Goal: Find specific page/section: Find specific page/section

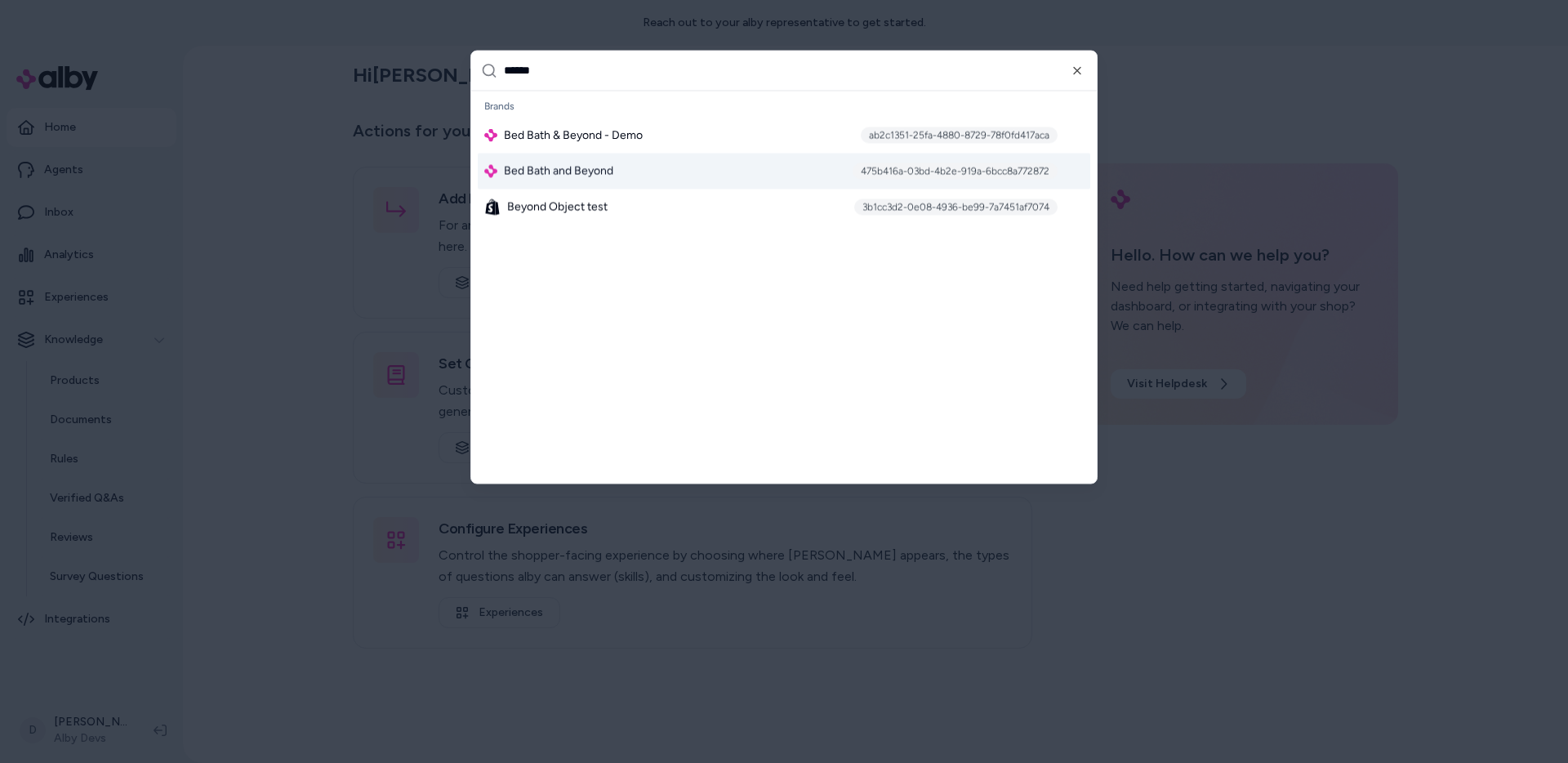
type input "******"
click at [550, 179] on span "Bed Bath and Beyond" at bounding box center [557, 170] width 109 height 16
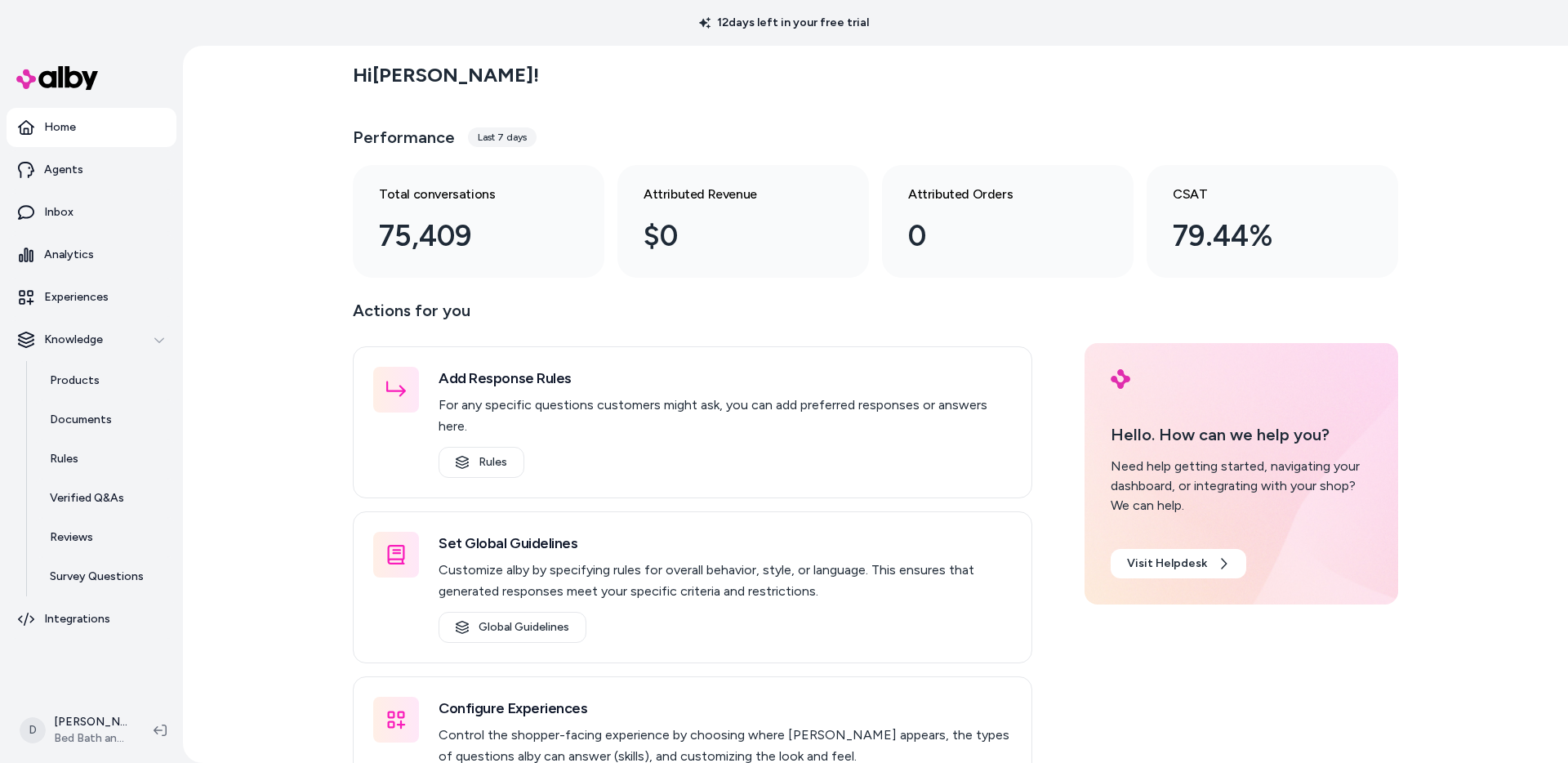
click at [229, 347] on div "Hi [PERSON_NAME] ! Performance Last 7 days Total conversations 75,409 Attribute…" at bounding box center [875, 404] width 1385 height 717
click at [1047, 71] on div "Hi [PERSON_NAME] !" at bounding box center [875, 75] width 1046 height 46
click at [99, 432] on link "Documents" at bounding box center [104, 420] width 143 height 40
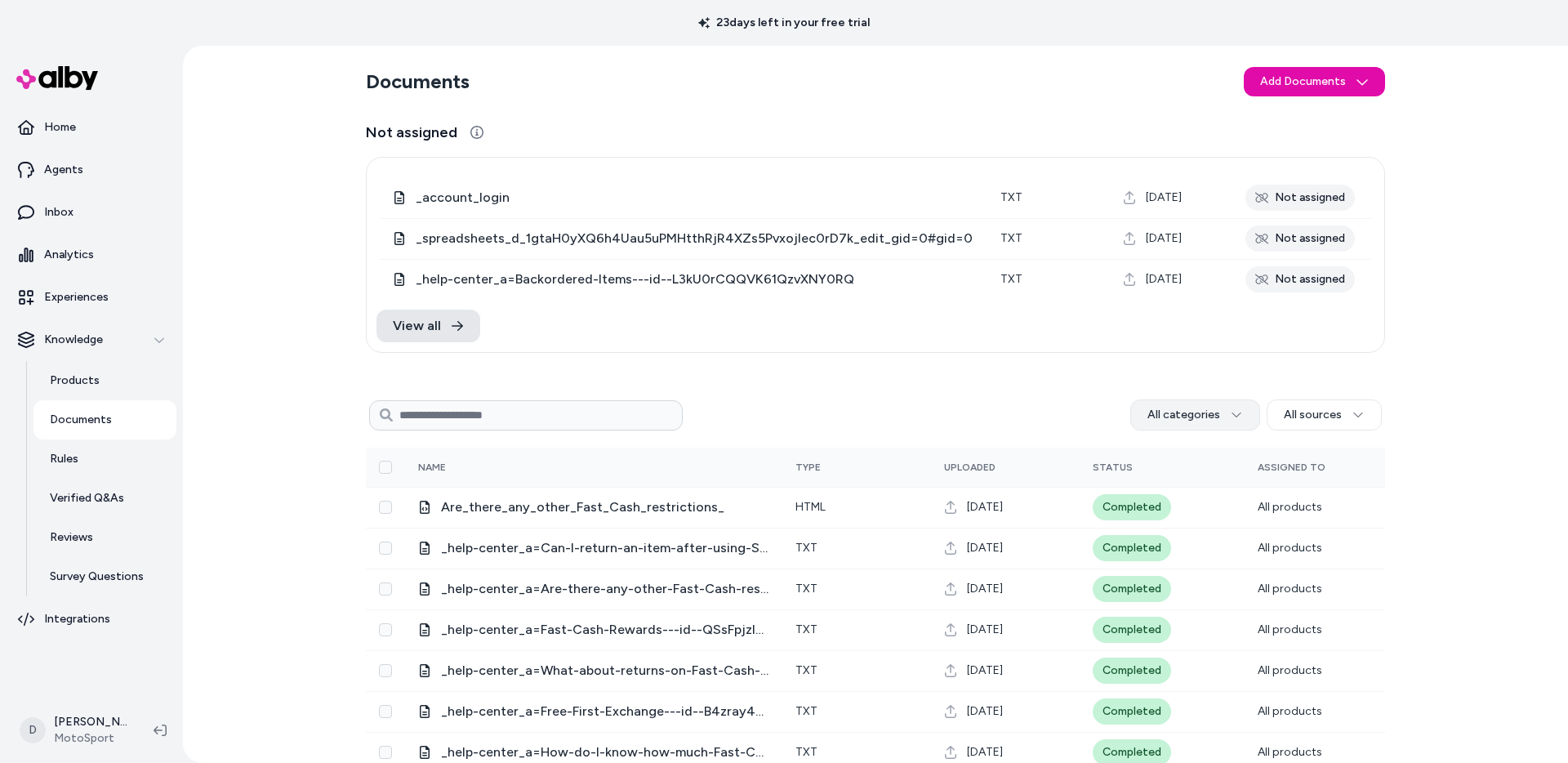
click at [1172, 417] on html "23 days left in your free trial Home Agents Inbox Analytics Experiences Knowled…" at bounding box center [784, 381] width 1568 height 763
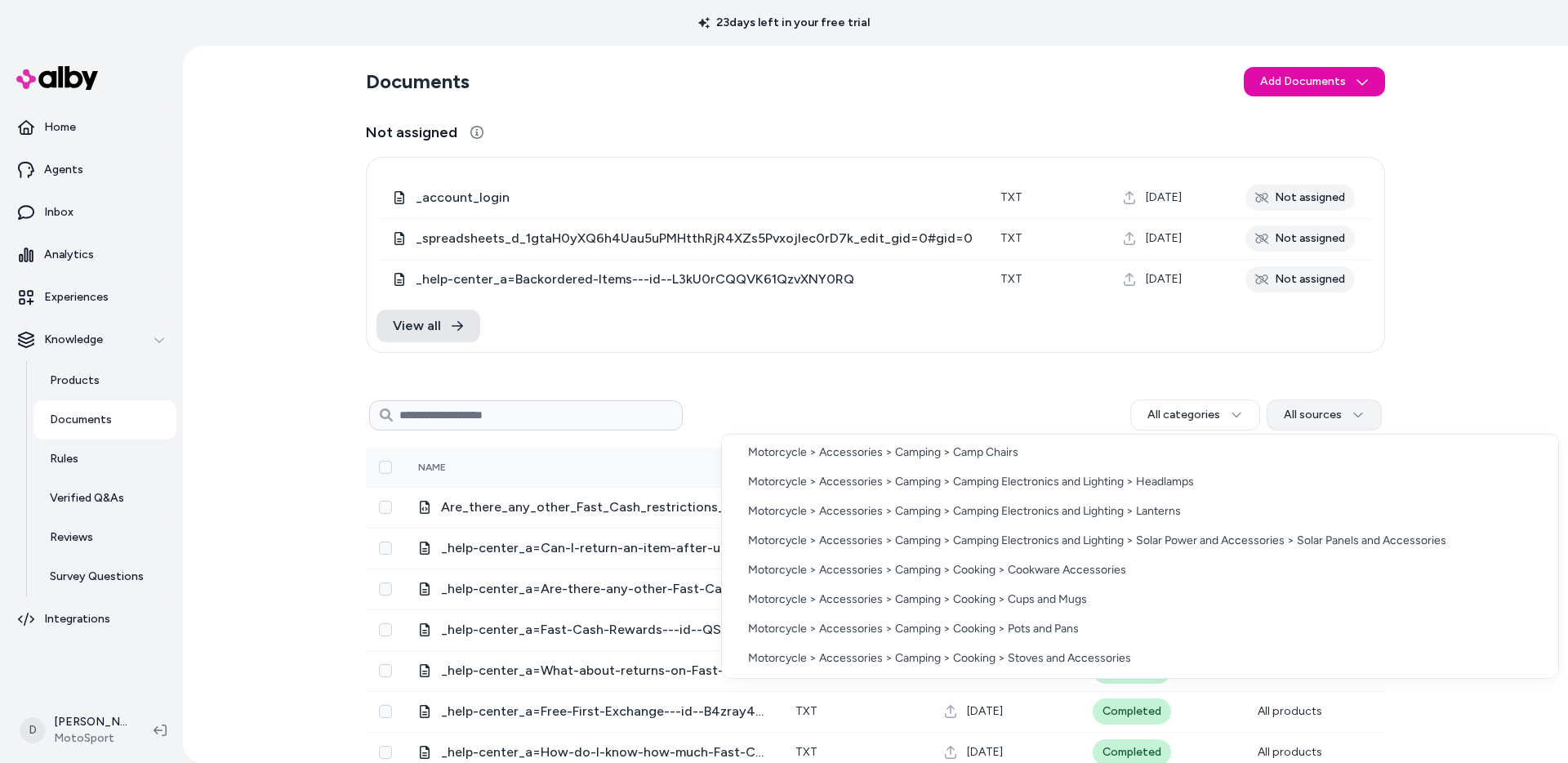
click at [1331, 414] on html "23 days left in your free trial Home Agents Inbox Analytics Experiences Knowled…" at bounding box center [784, 381] width 1568 height 763
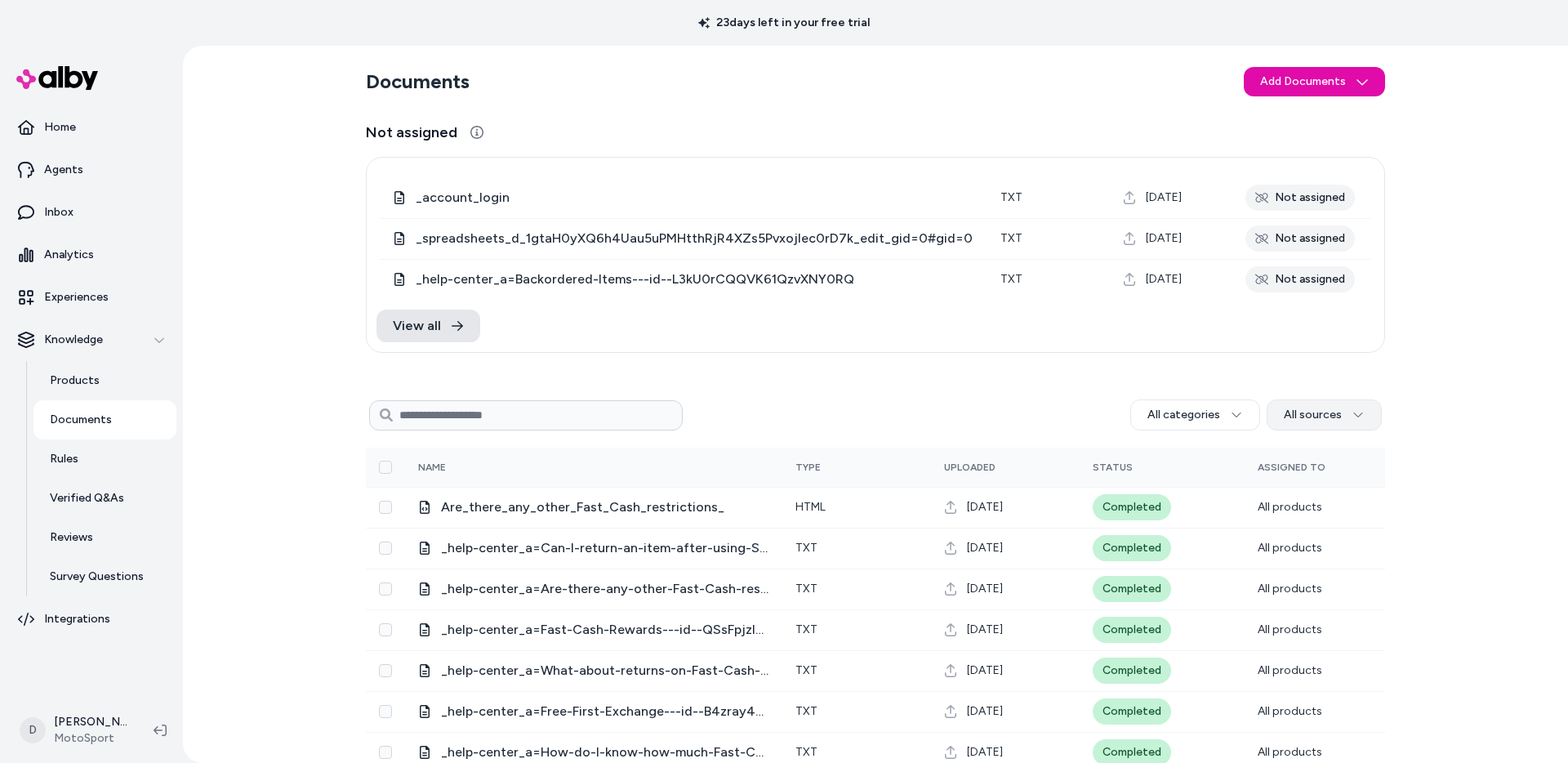
click at [1326, 413] on html "23 days left in your free trial Home Agents Inbox Analytics Experiences Knowled…" at bounding box center [784, 381] width 1568 height 763
click at [1232, 407] on html "23 days left in your free trial Home Agents Inbox Analytics Experiences Knowled…" at bounding box center [784, 381] width 1568 height 763
click at [1221, 407] on html "23 days left in your free trial Home Agents Inbox Analytics Experiences Knowled…" at bounding box center [784, 381] width 1568 height 763
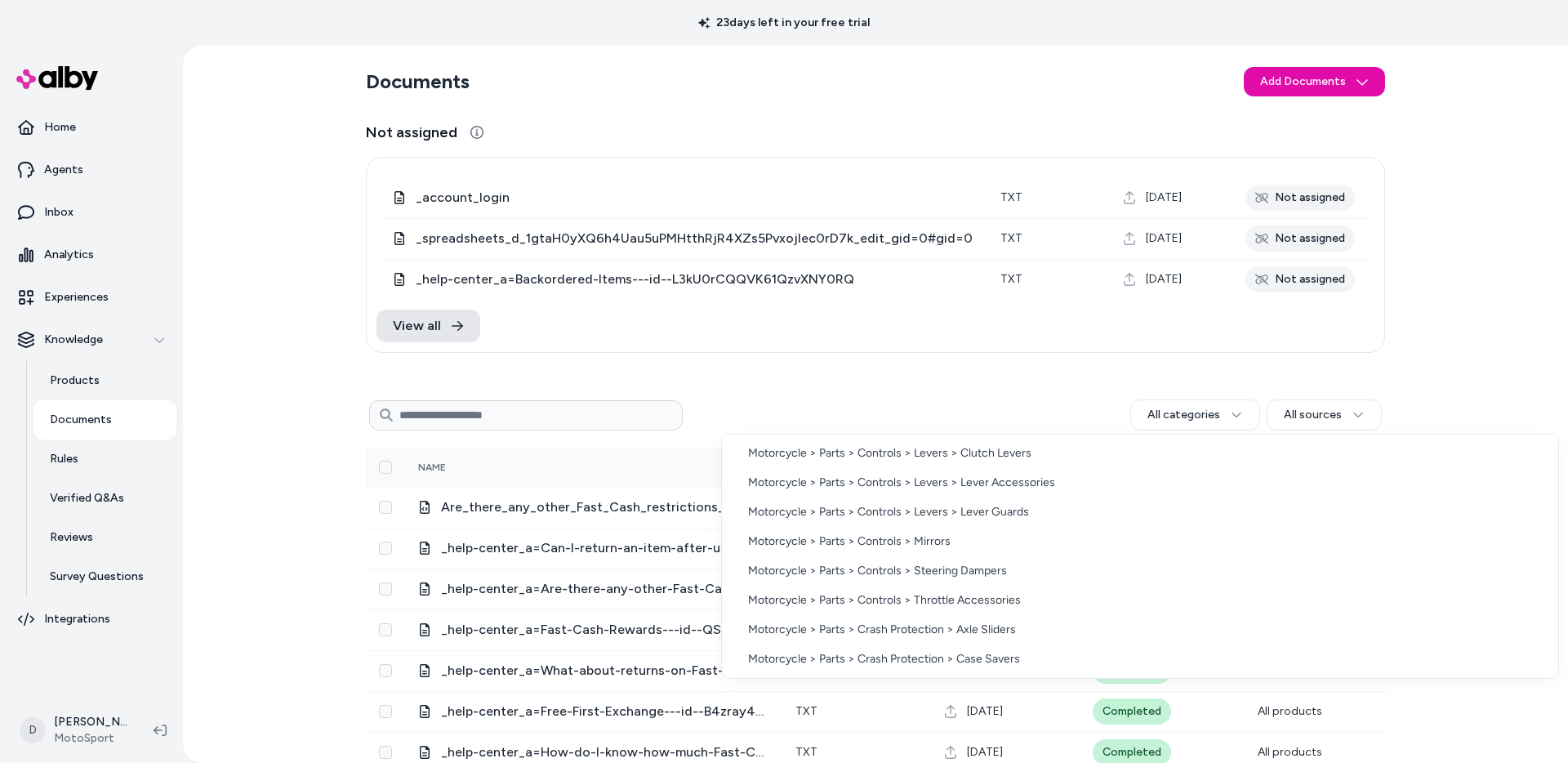
scroll to position [4269, 0]
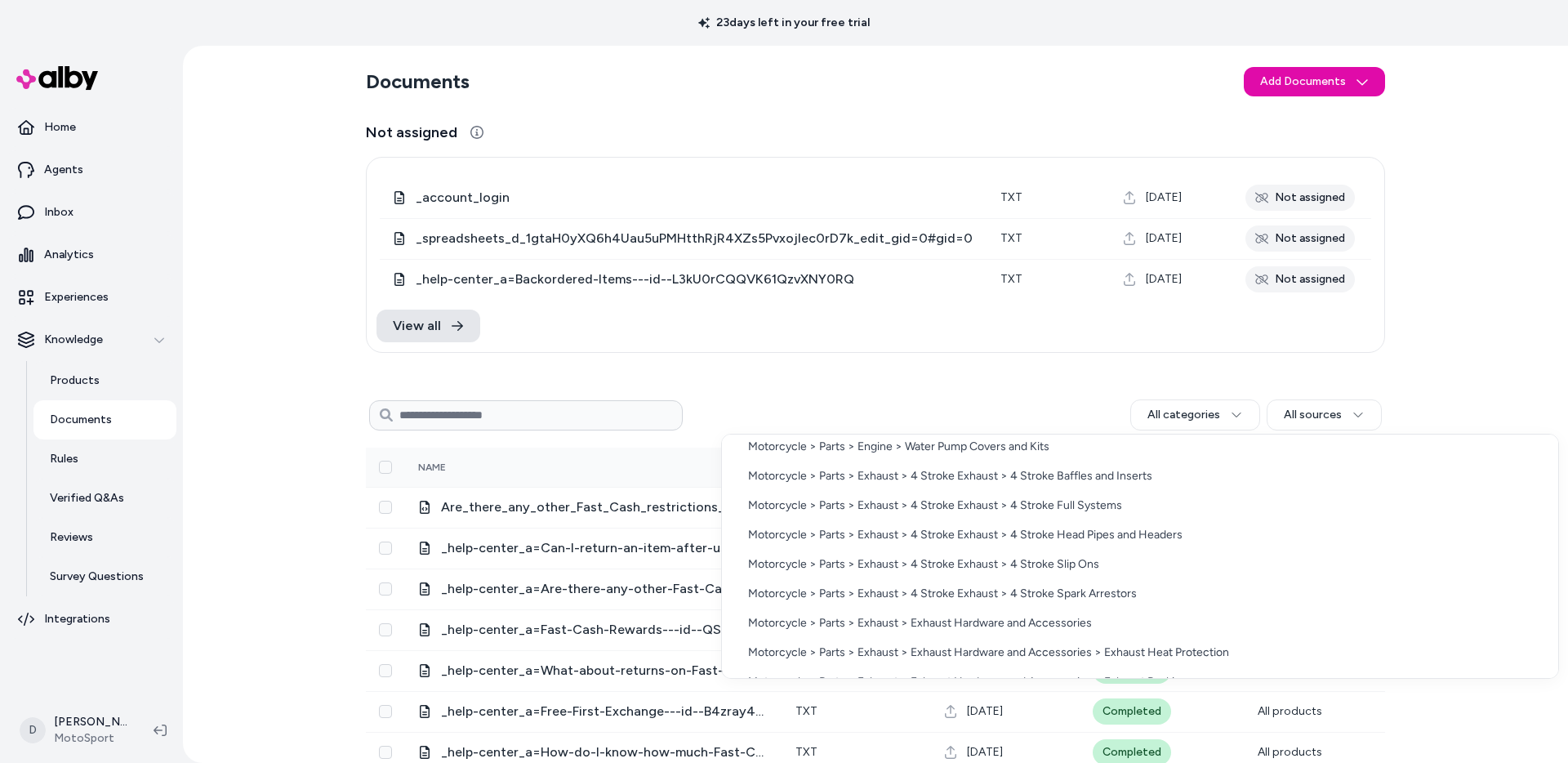
click at [977, 395] on html "23 days left in your free trial Home Agents Inbox Analytics Experiences Knowled…" at bounding box center [784, 381] width 1568 height 763
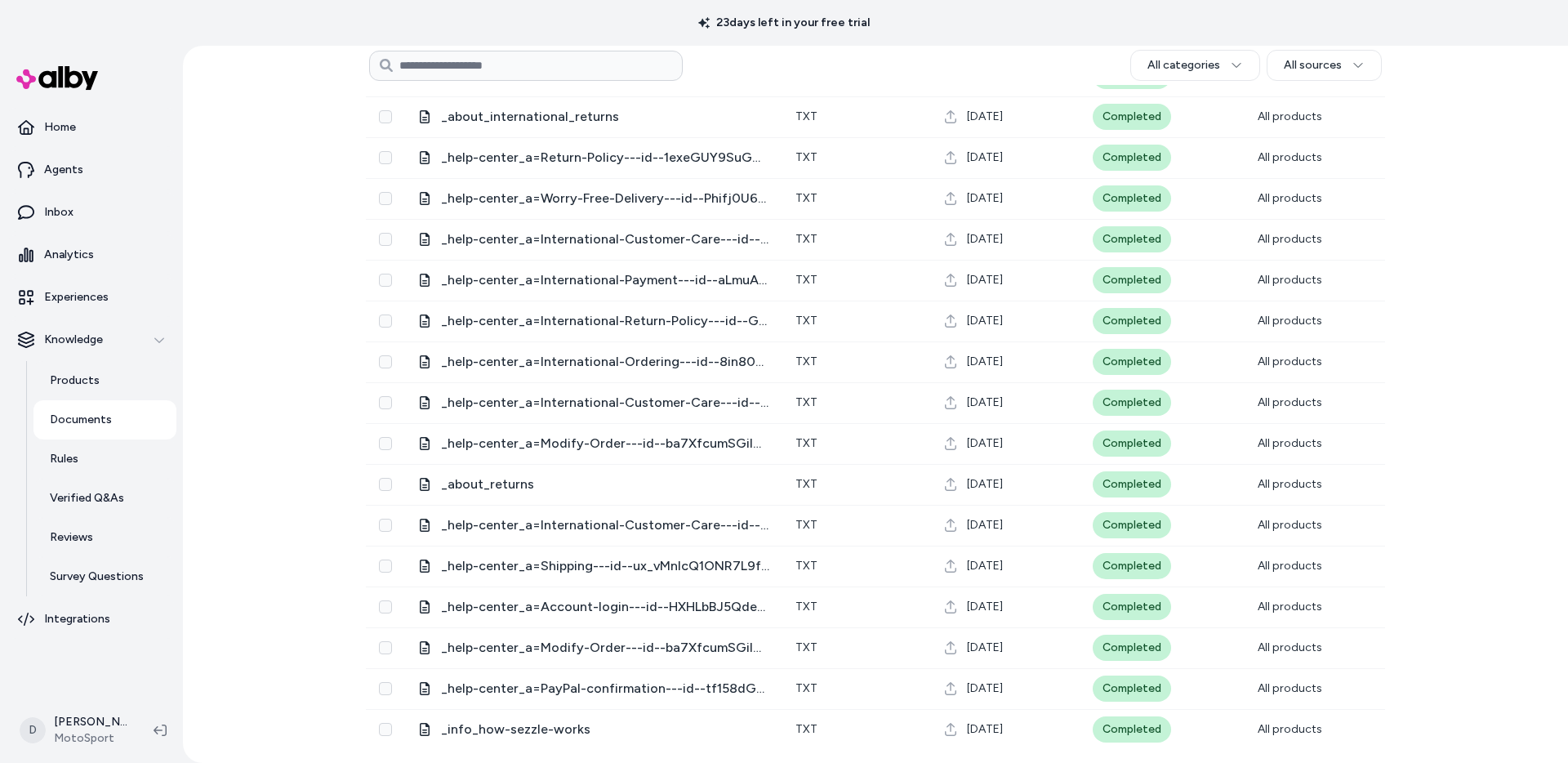
scroll to position [0, 0]
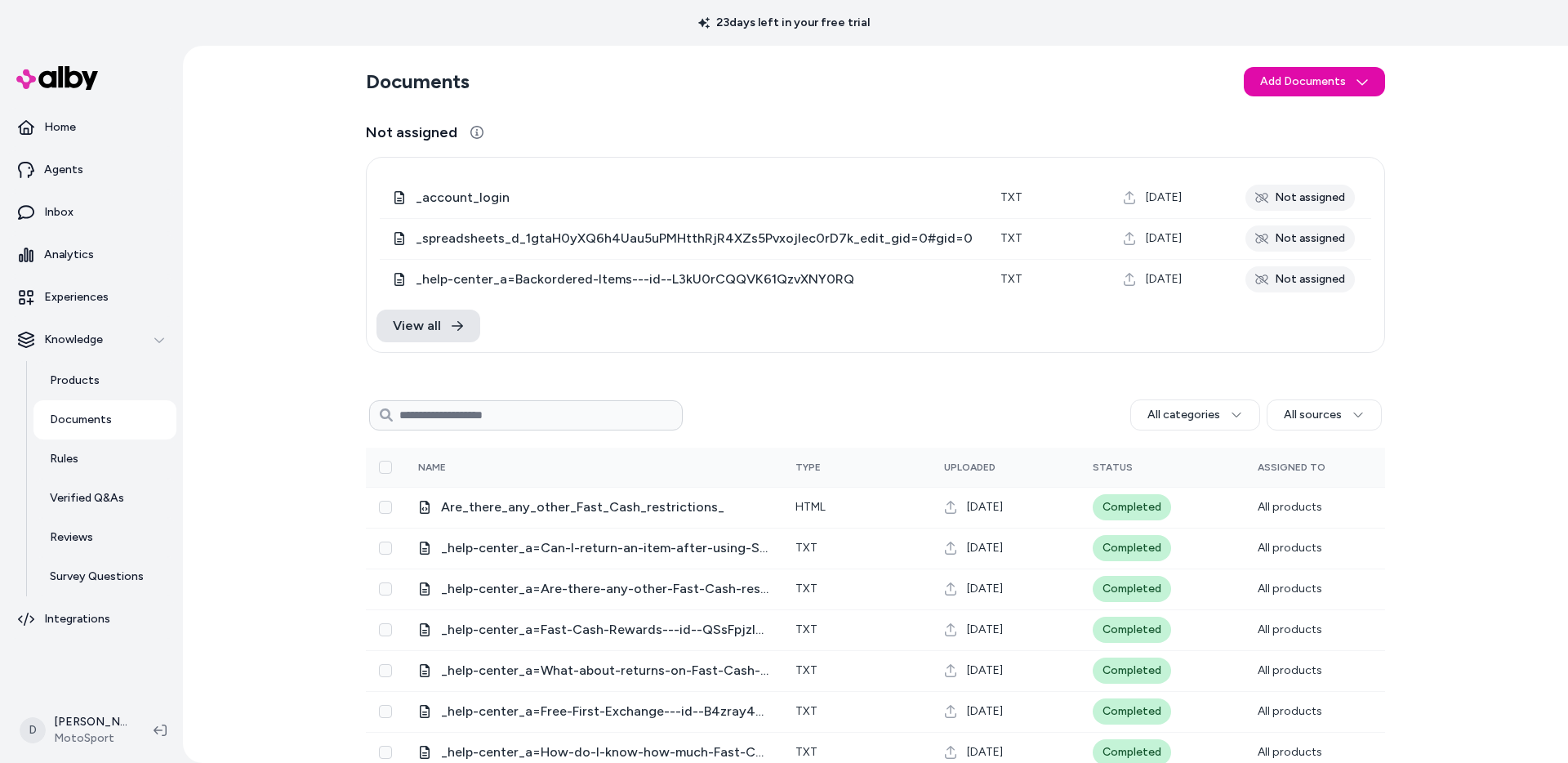
click at [323, 147] on div "Documents Add Documents Not assigned 0 Selected Edit Multiple _account_login tx…" at bounding box center [875, 404] width 1385 height 717
click at [440, 314] on link "View all" at bounding box center [428, 326] width 104 height 32
click at [507, 424] on input at bounding box center [526, 415] width 313 height 31
type input "***"
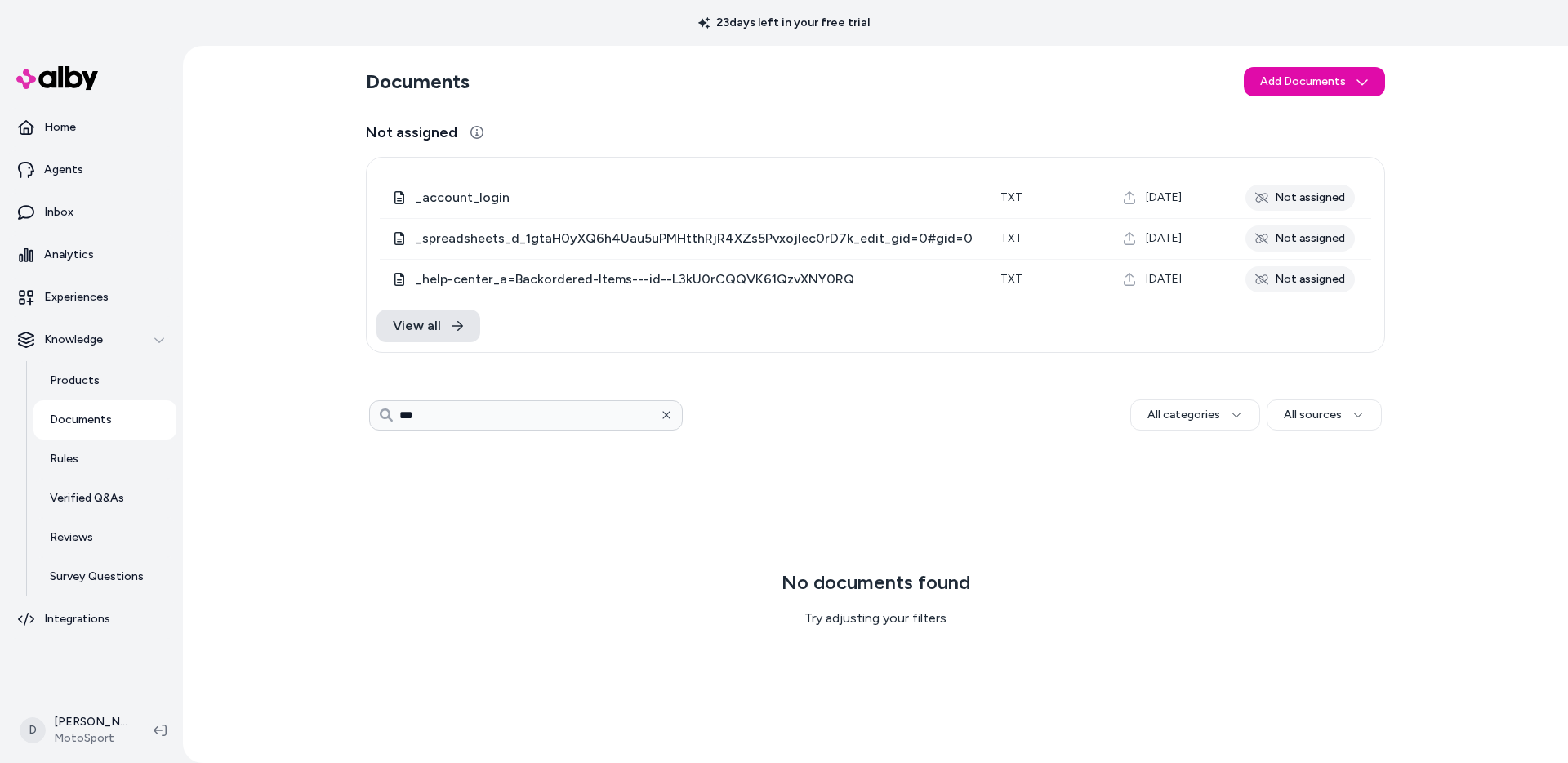
click at [670, 416] on icon "button" at bounding box center [666, 414] width 12 height 12
click at [329, 377] on div "Documents Add Documents Not assigned 0 Selected Edit Multiple _account_login tx…" at bounding box center [875, 404] width 1385 height 717
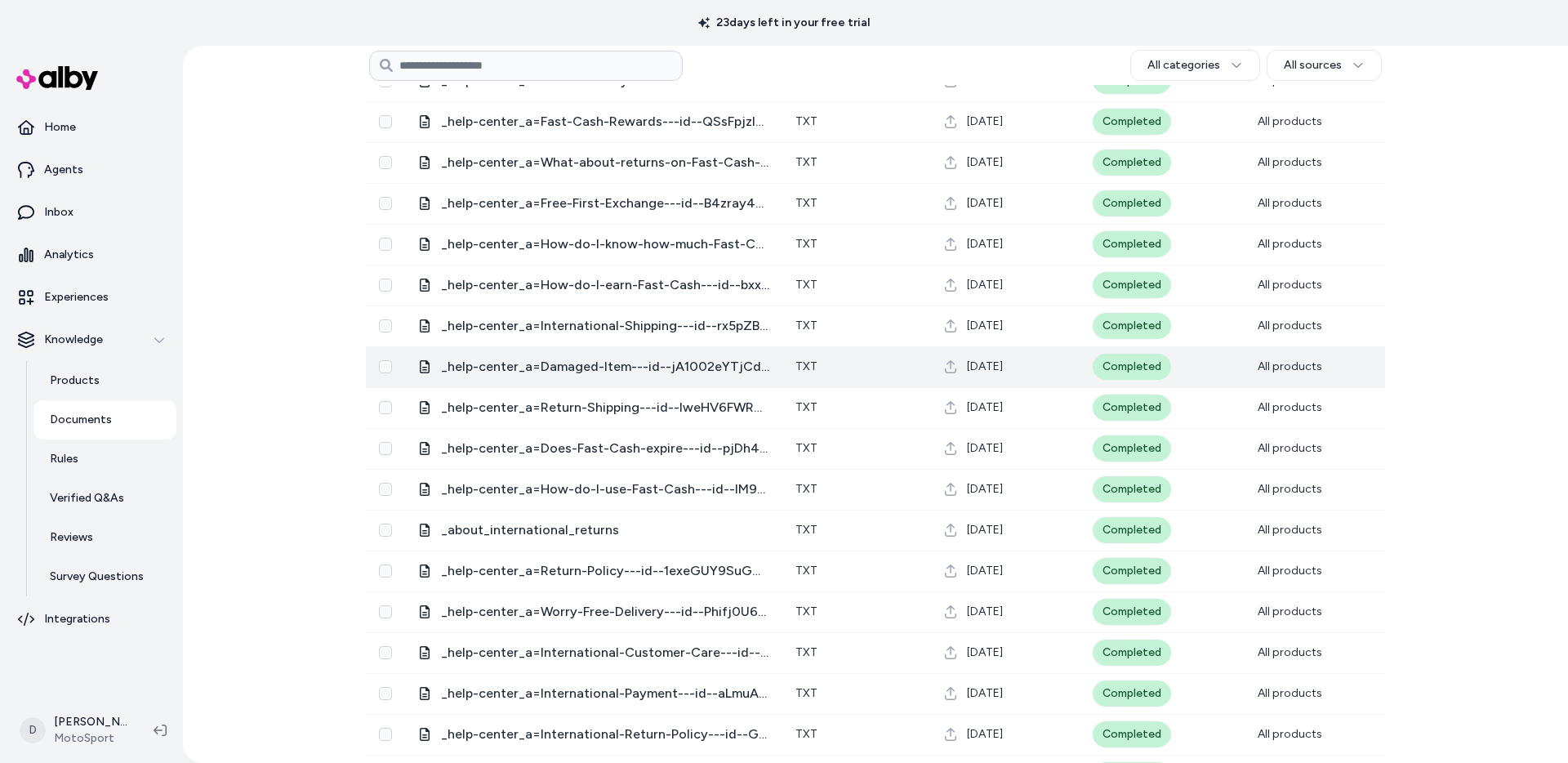
scroll to position [554, 0]
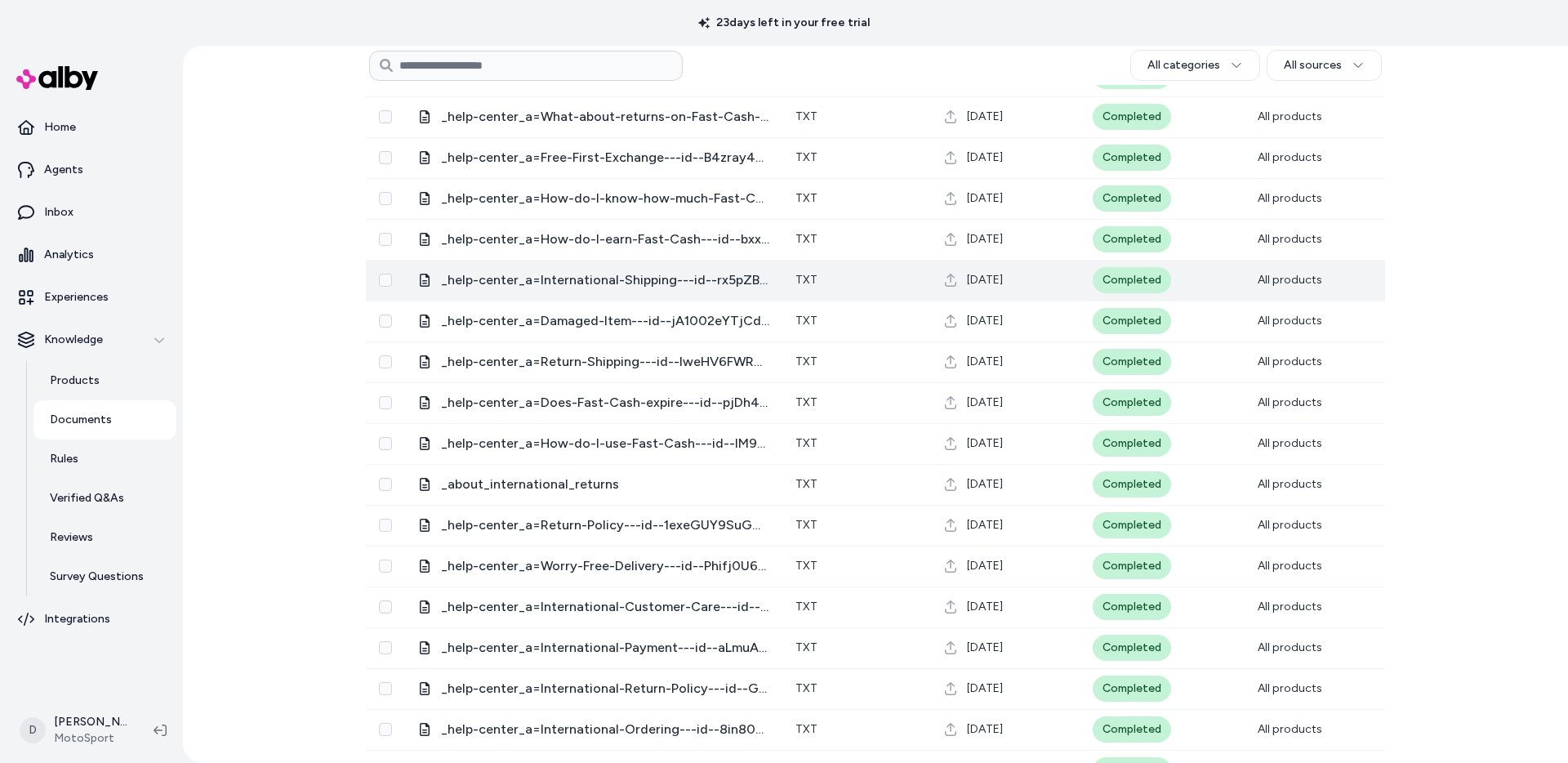
click at [585, 280] on span "_help-center_a=International-Shipping---id--rx5pZBbOQBmML8EIa7dU-Q" at bounding box center [605, 280] width 328 height 20
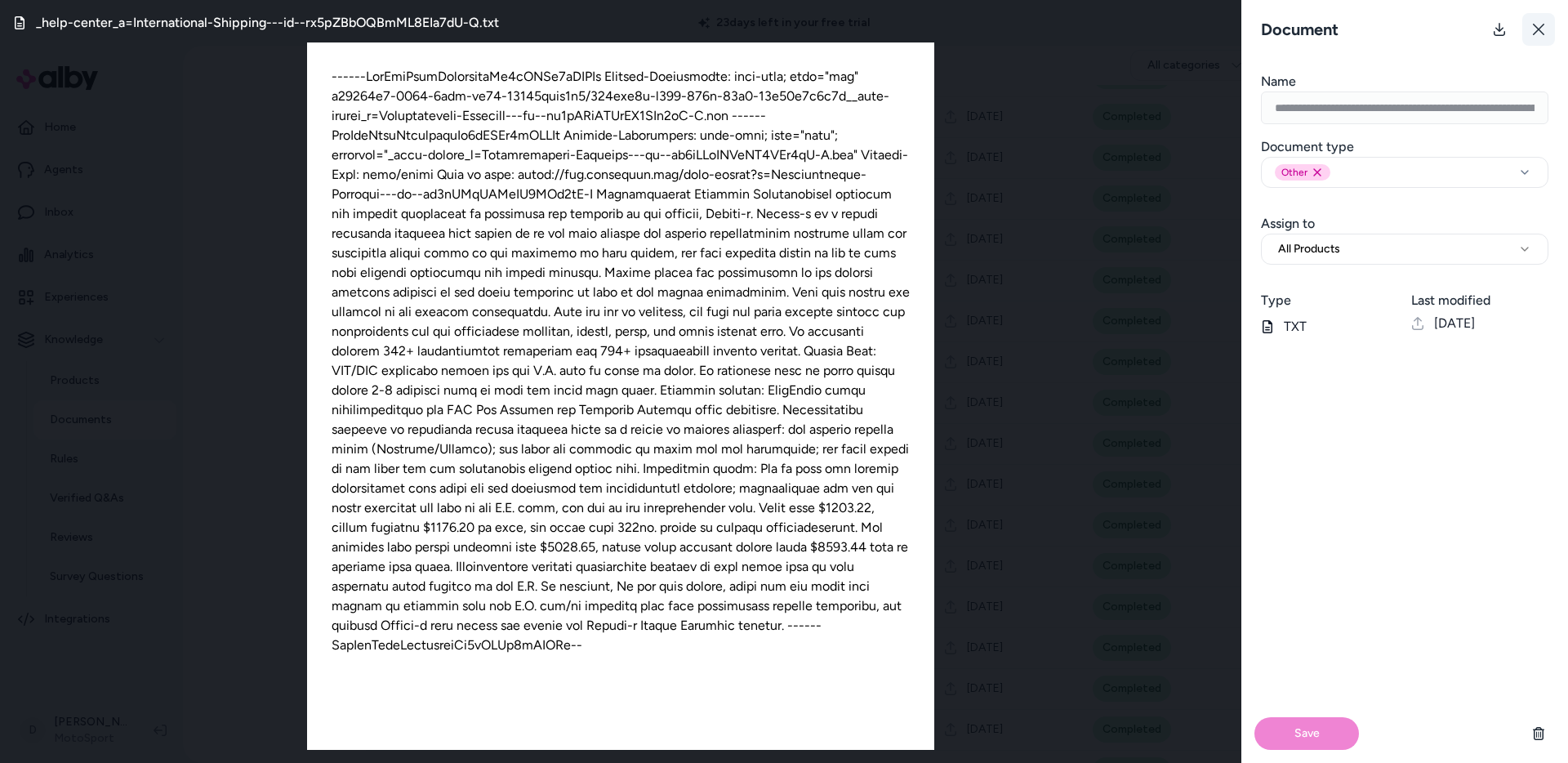
click at [1531, 17] on button at bounding box center [1538, 30] width 32 height 32
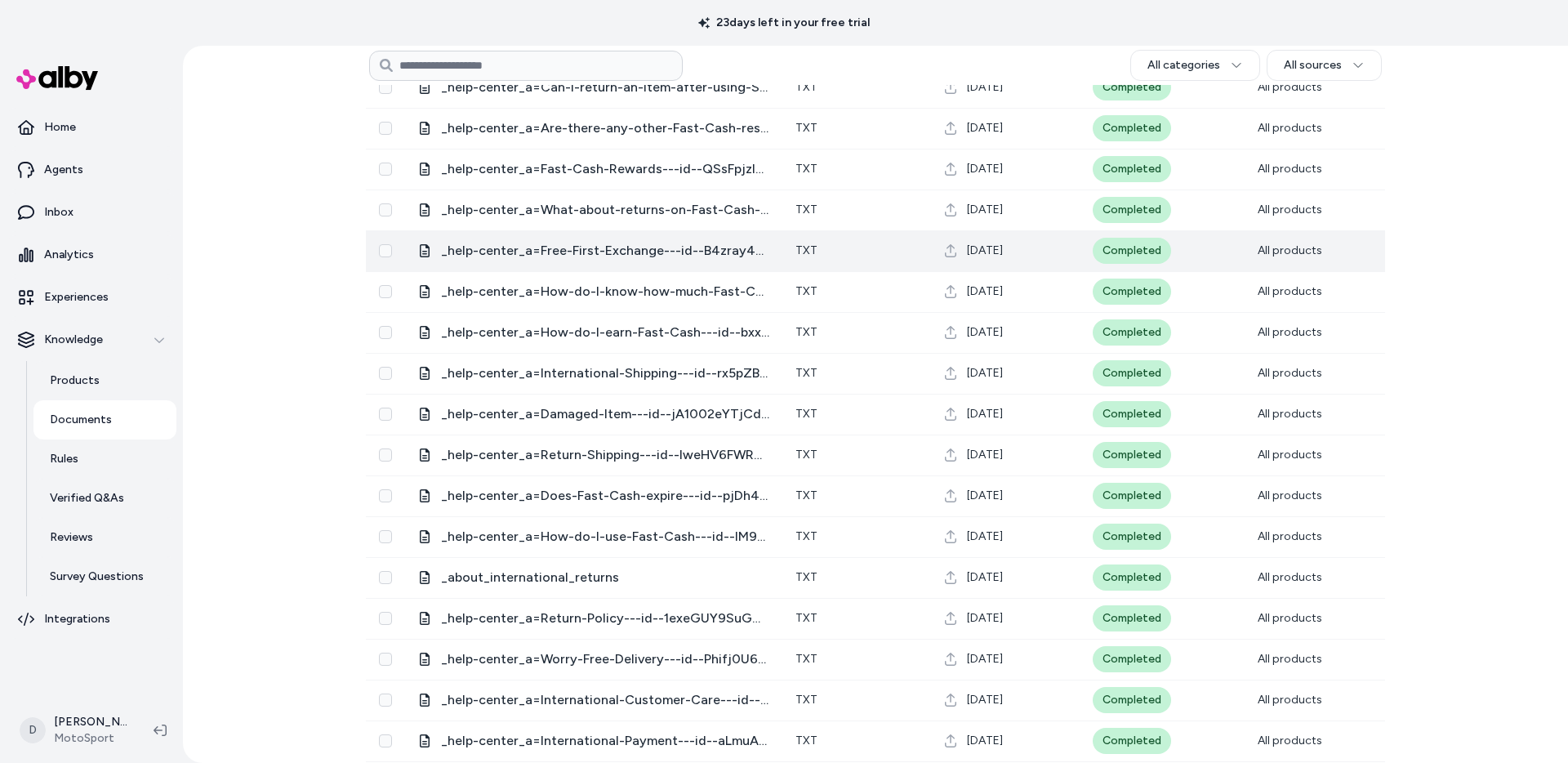
scroll to position [285, 0]
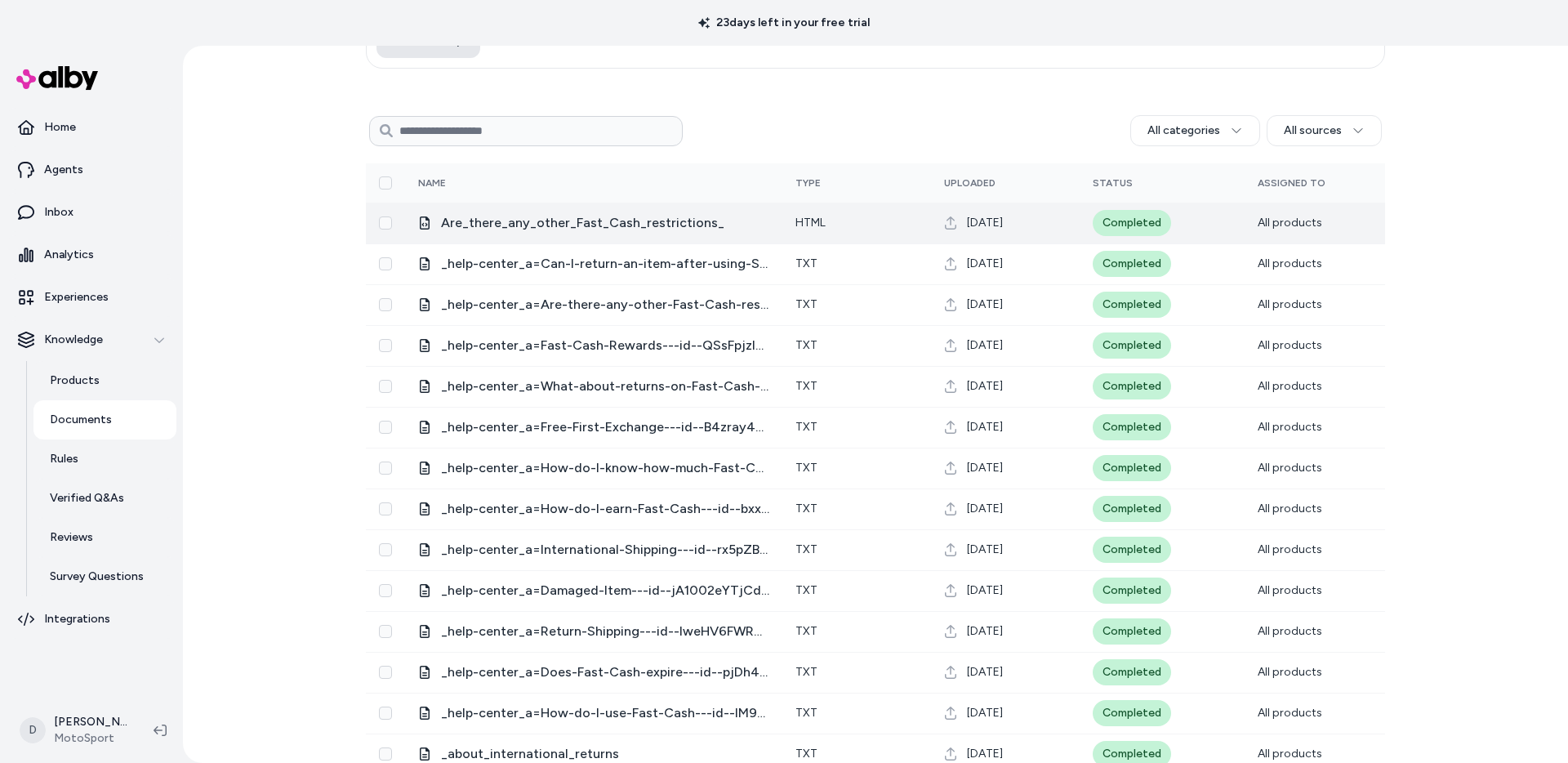
click at [675, 219] on span "Are_there_any_other_Fast_Cash_restrictions_" at bounding box center [605, 223] width 328 height 20
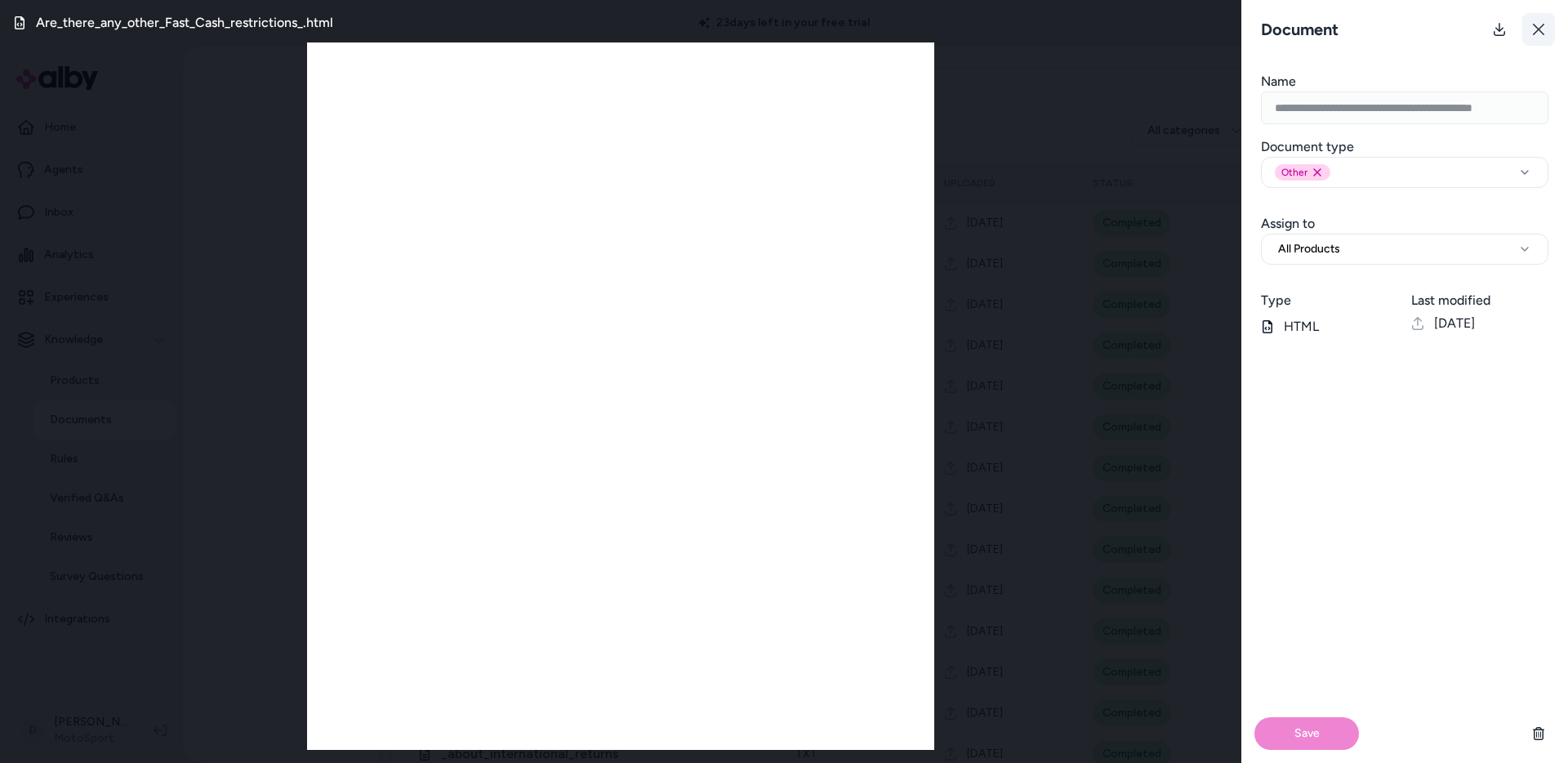
click at [1530, 22] on button at bounding box center [1538, 30] width 32 height 32
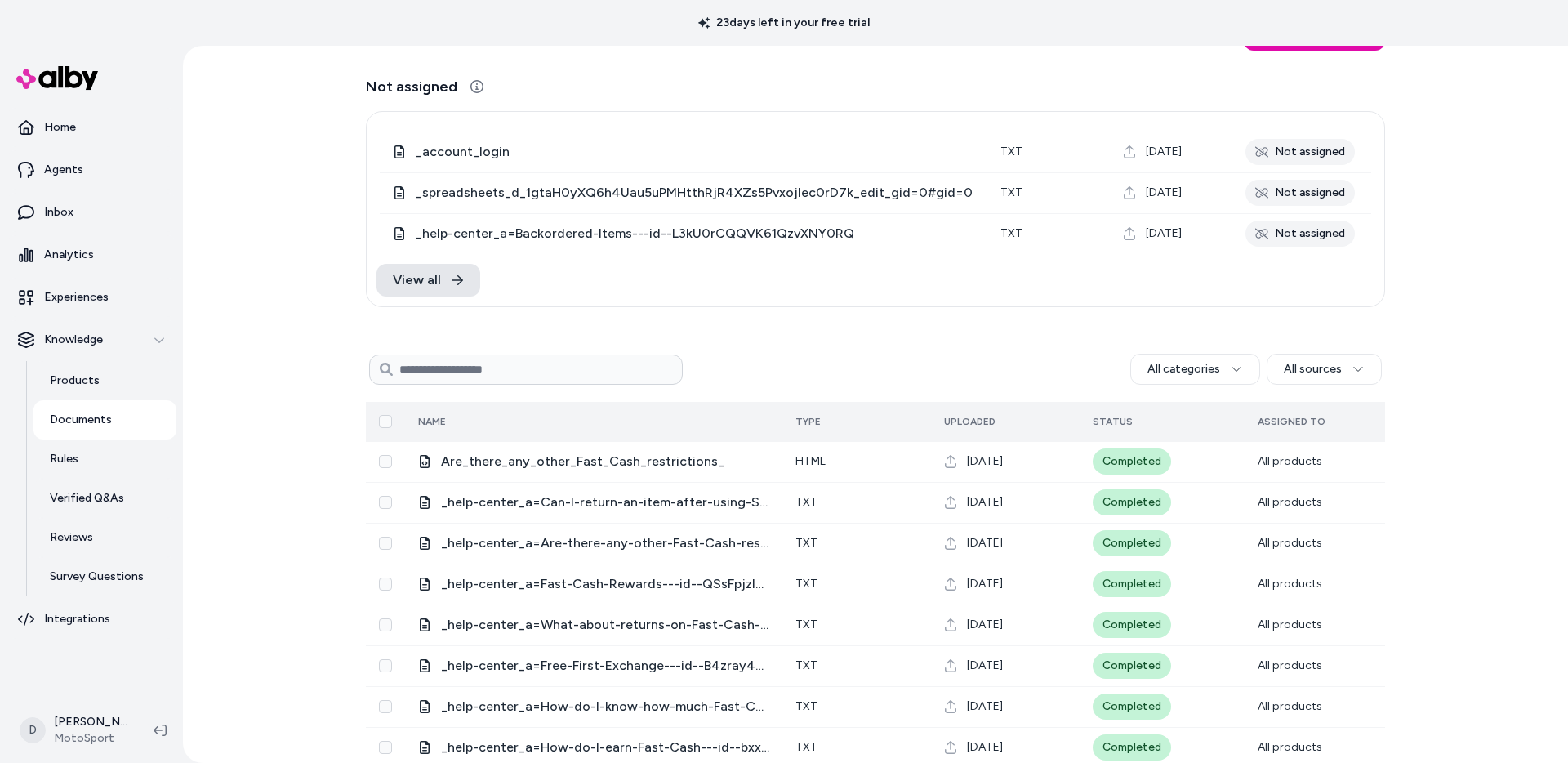
scroll to position [0, 0]
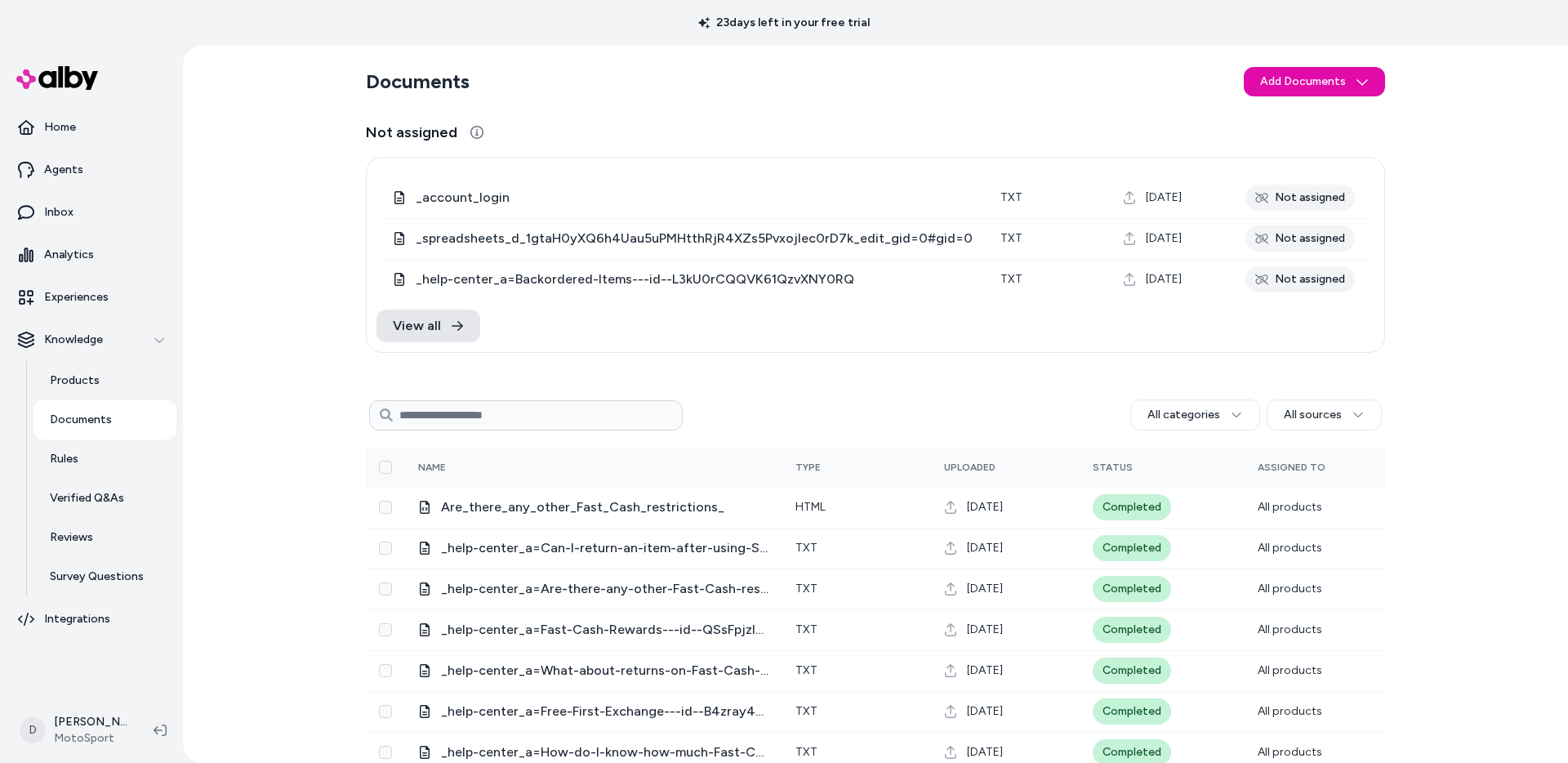
click at [877, 404] on div "All categories All sources" at bounding box center [1032, 414] width 699 height 31
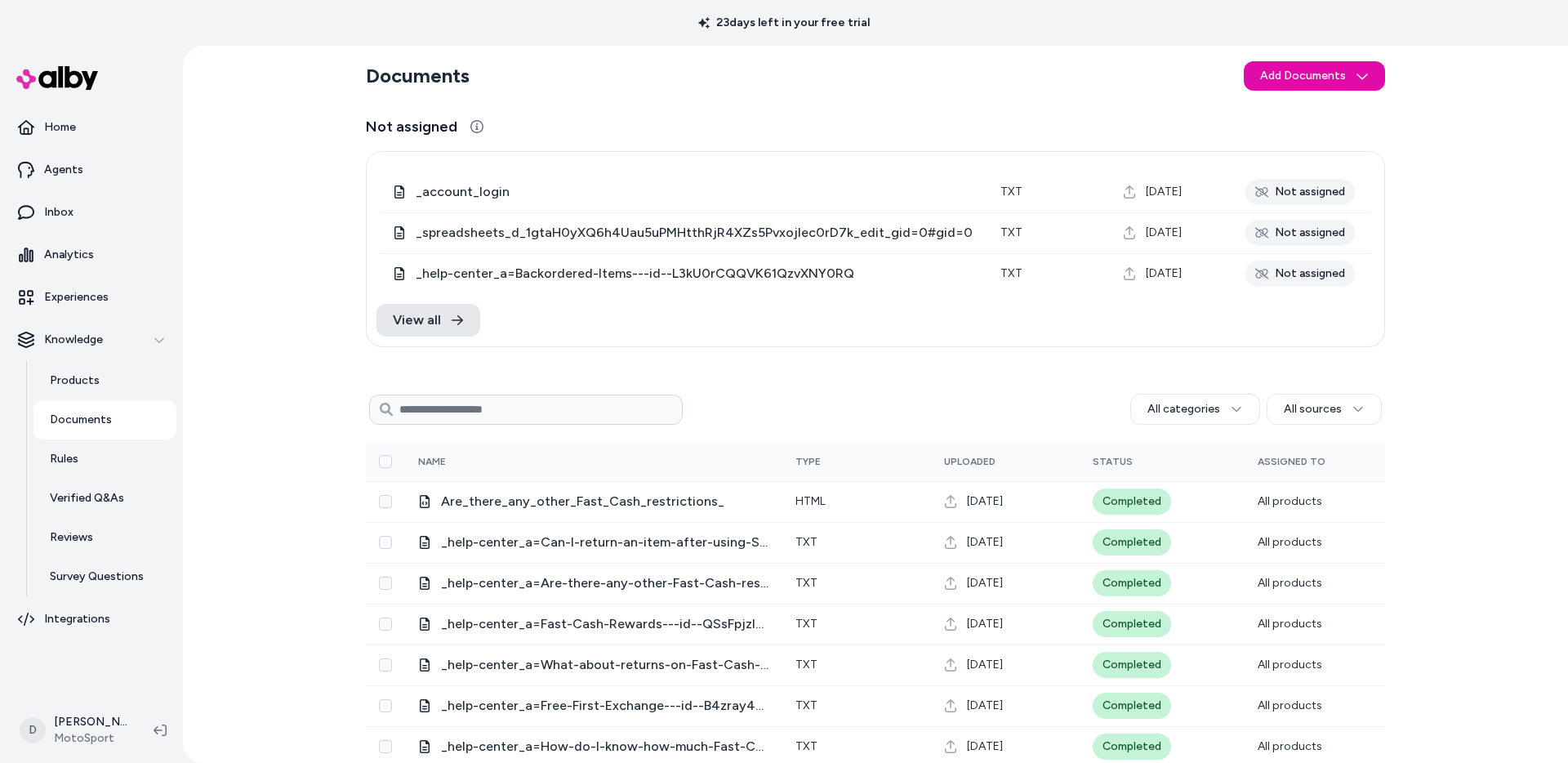
scroll to position [6, 0]
click at [269, 302] on div "Documents Add Documents Not assigned 0 Selected Edit Multiple _account_login tx…" at bounding box center [875, 404] width 1385 height 717
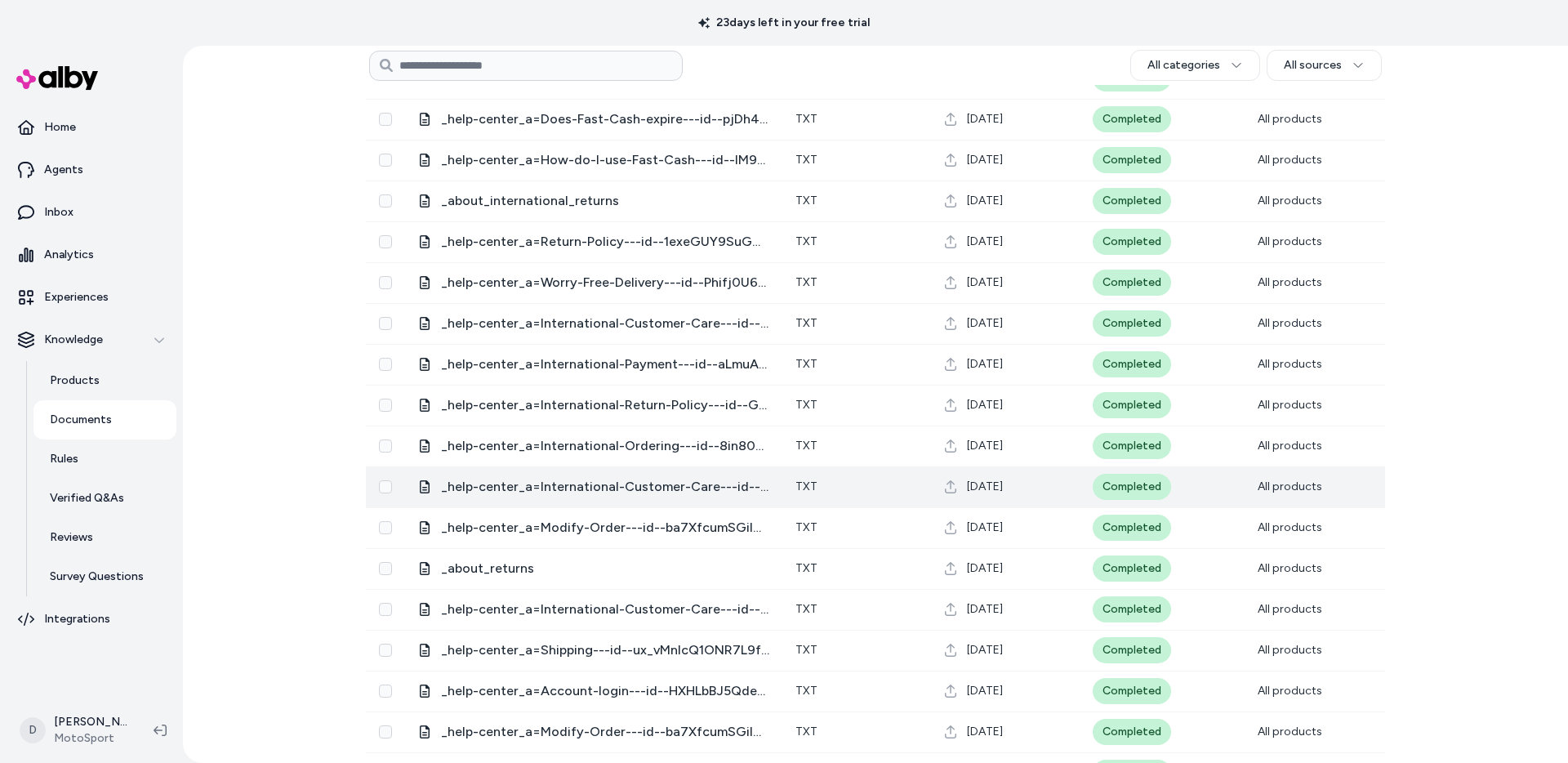
scroll to position [922, 0]
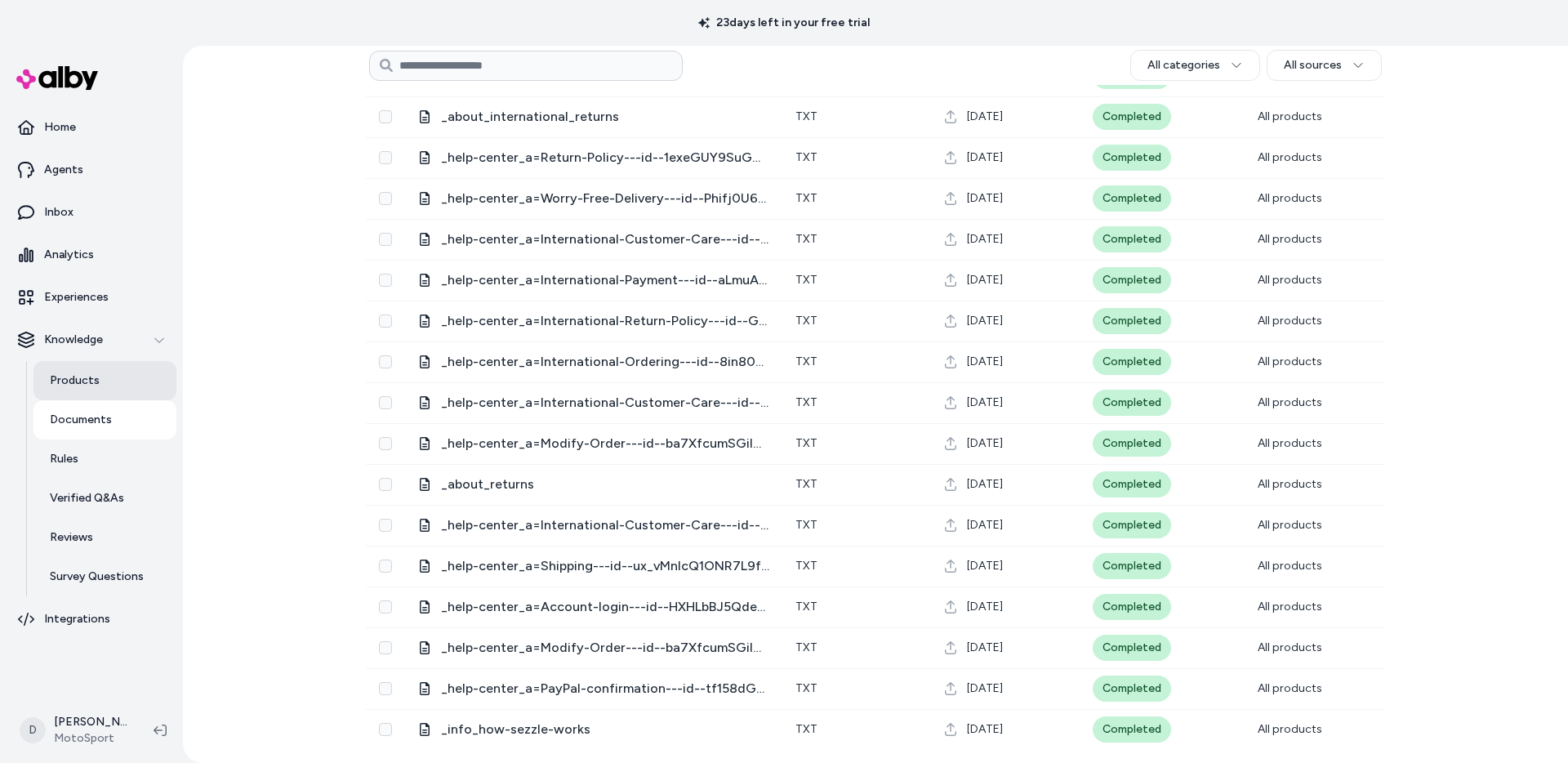
click at [76, 389] on link "Products" at bounding box center [104, 381] width 143 height 40
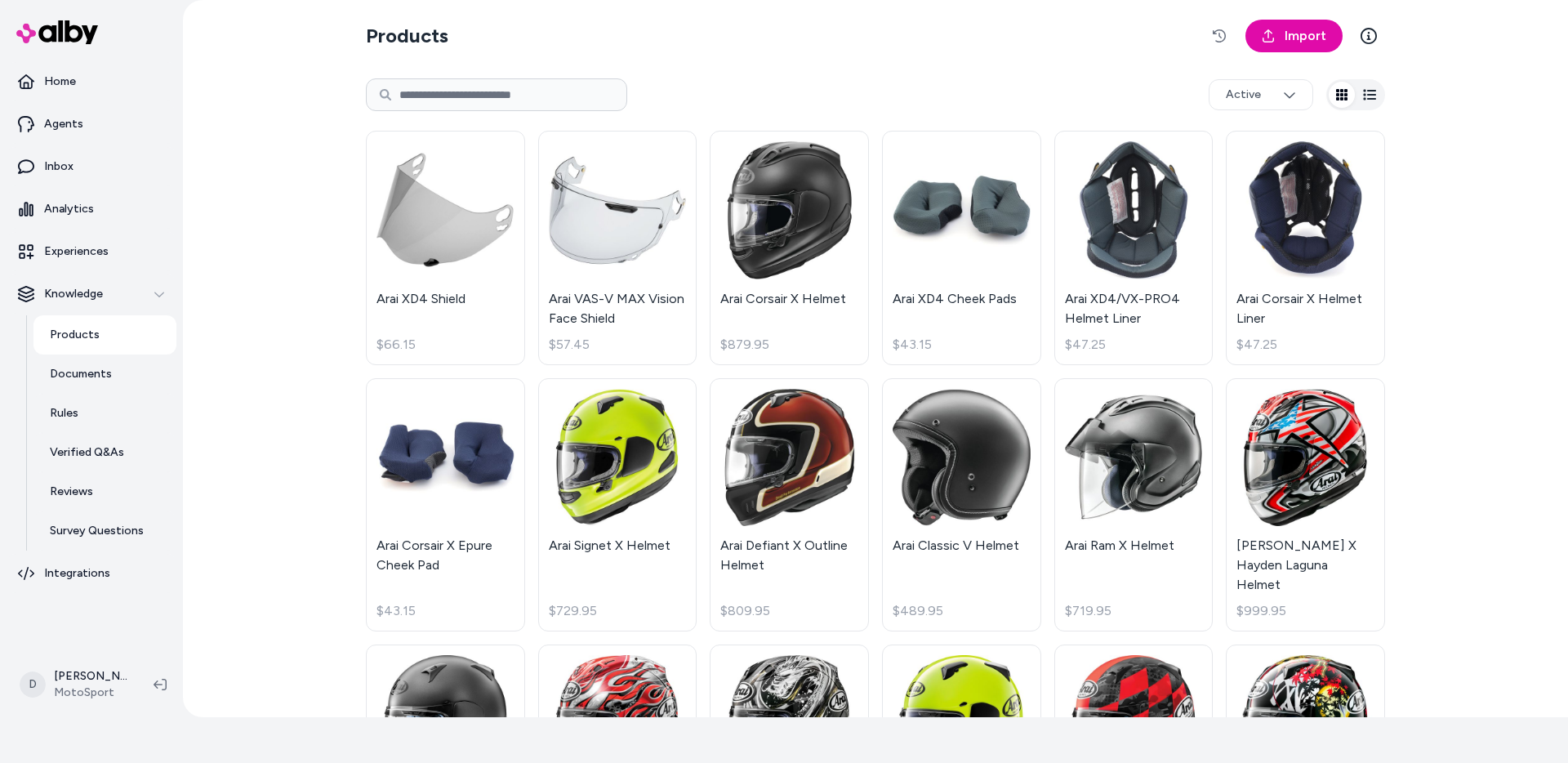
click at [464, 93] on input at bounding box center [496, 95] width 261 height 32
paste input "**********"
type input "**********"
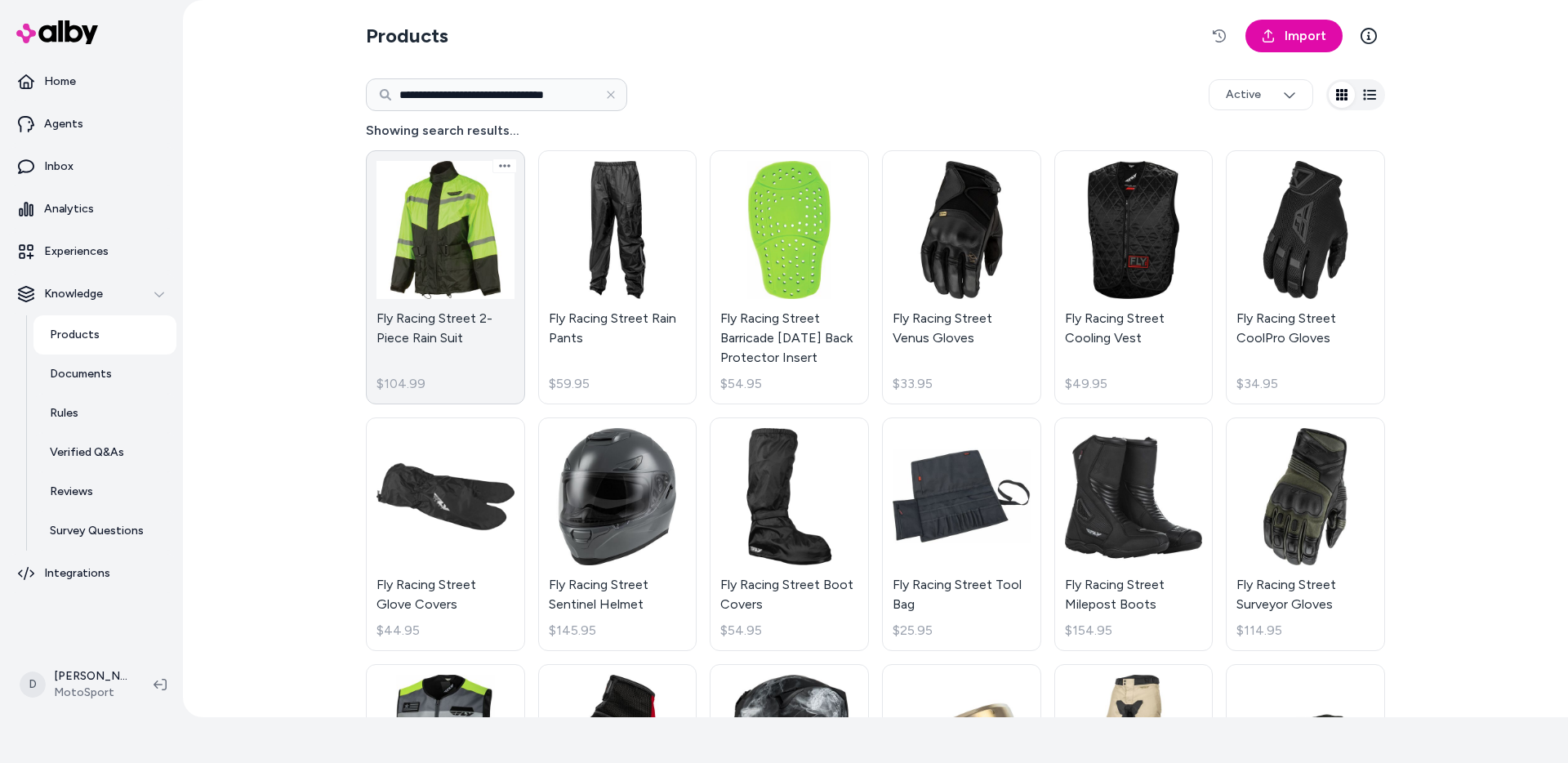
click at [483, 213] on link "Fly Racing Street 2-Piece Rain Suit $104.99" at bounding box center [445, 277] width 159 height 254
